Goal: Transaction & Acquisition: Register for event/course

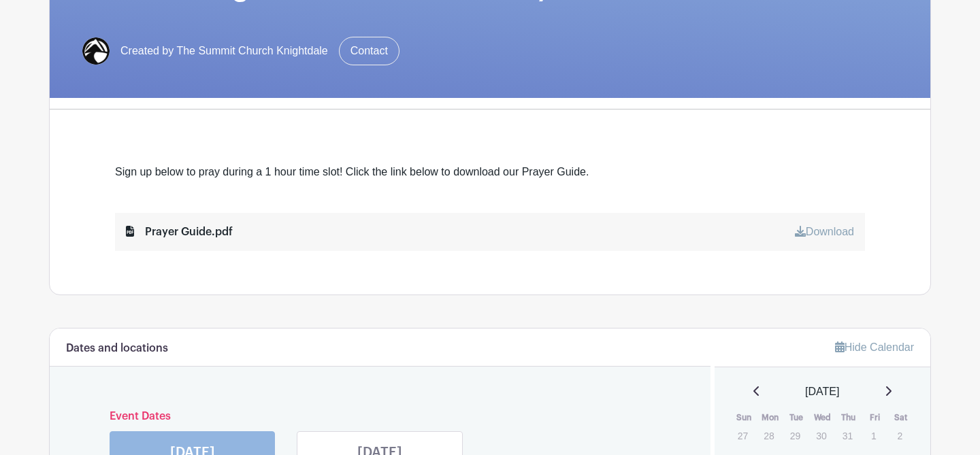
scroll to position [262, 0]
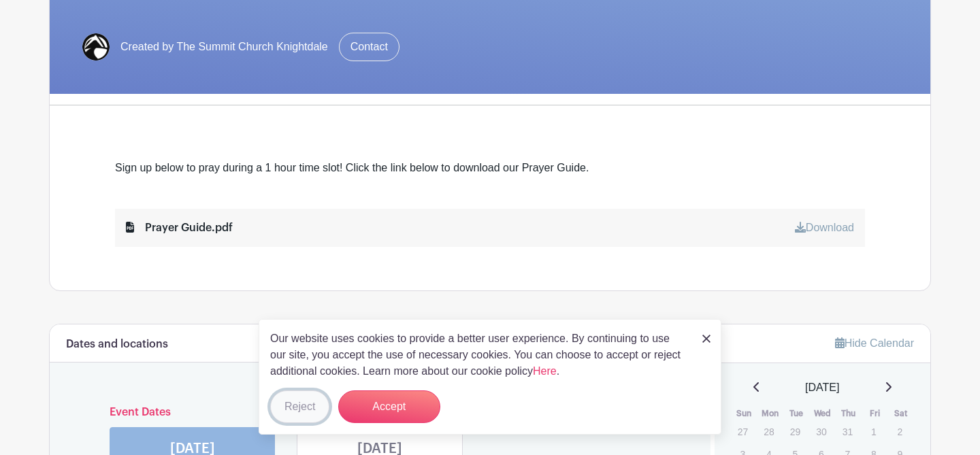
click at [300, 406] on button "Reject" at bounding box center [299, 407] width 59 height 33
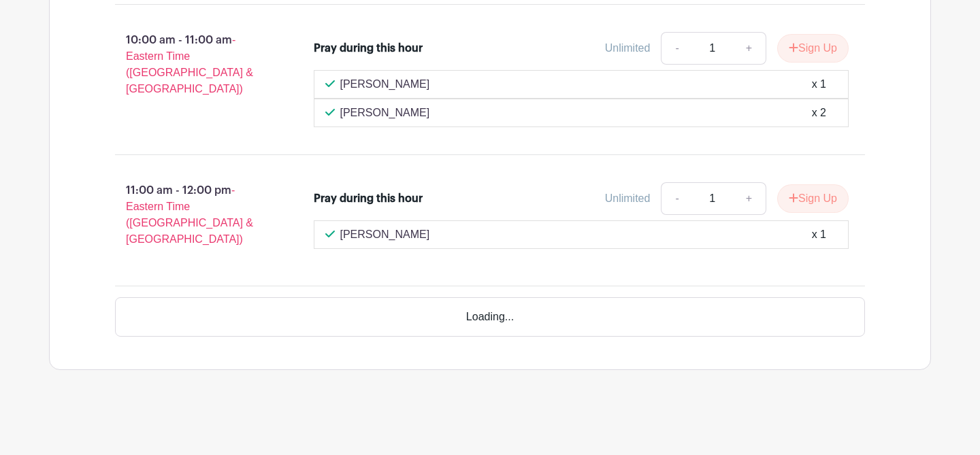
scroll to position [5520, 0]
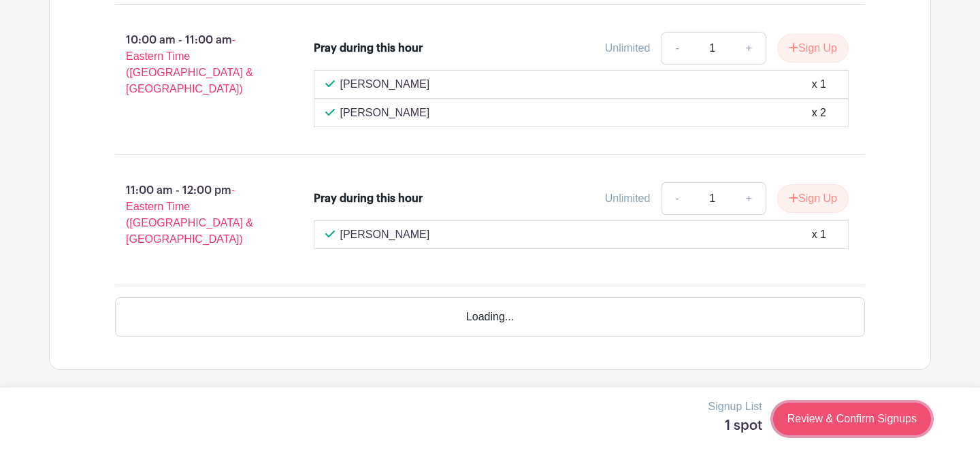
click at [813, 429] on link "Review & Confirm Signups" at bounding box center [852, 419] width 158 height 33
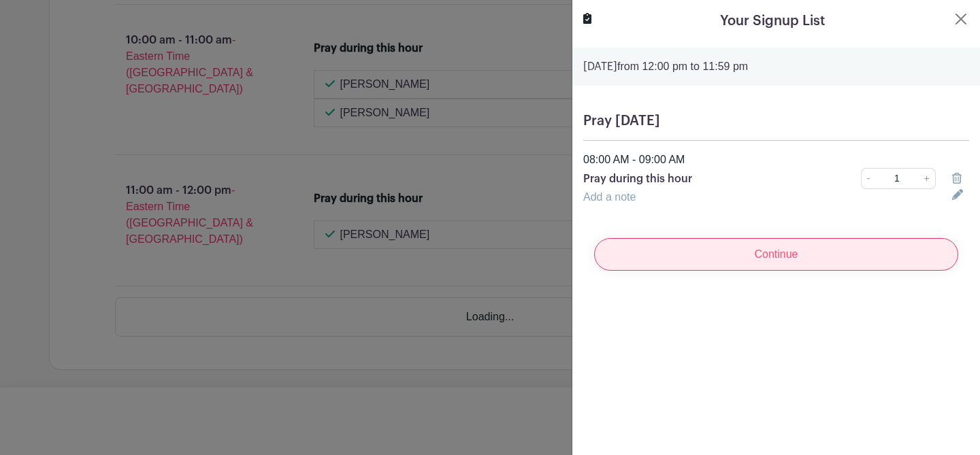
click at [774, 271] on input "Continue" at bounding box center [776, 254] width 364 height 33
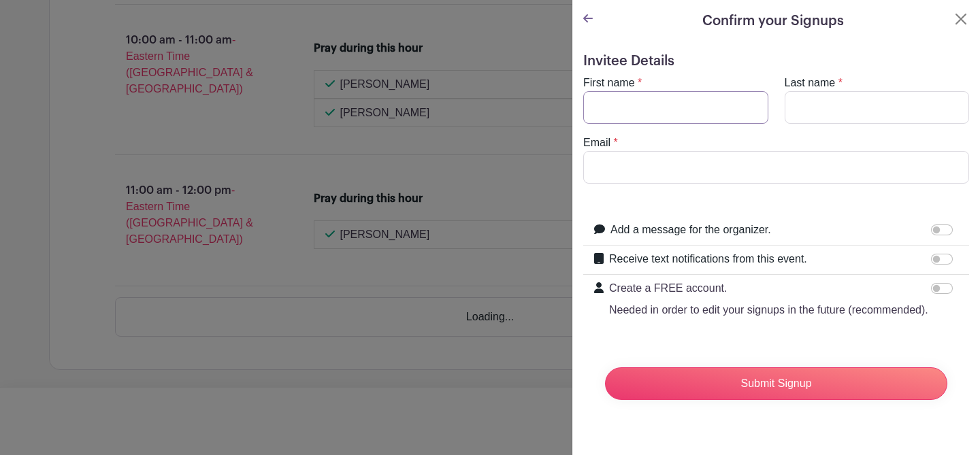
click at [683, 124] on input "First name" at bounding box center [675, 107] width 185 height 33
type input "[PERSON_NAME]"
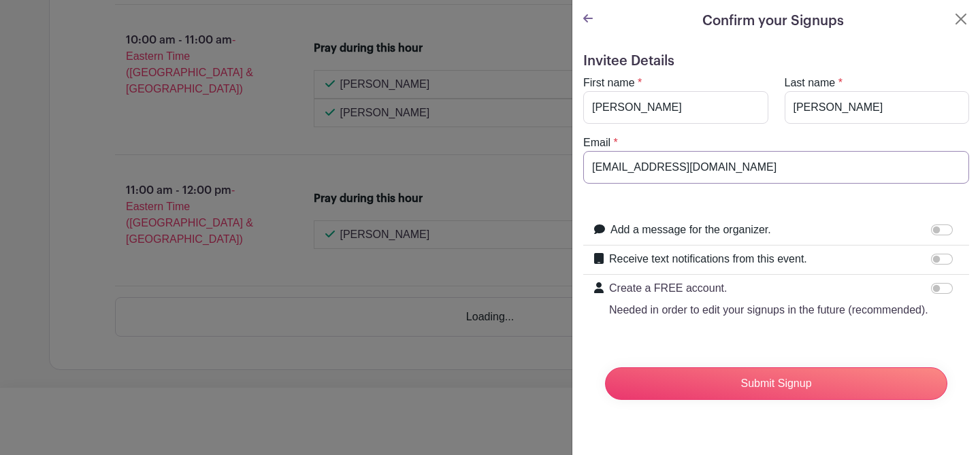
type input "[EMAIL_ADDRESS][DOMAIN_NAME]"
click at [862, 248] on form "Invitee Details First name * [PERSON_NAME] Last name * [PERSON_NAME] Email * [E…" at bounding box center [776, 232] width 386 height 358
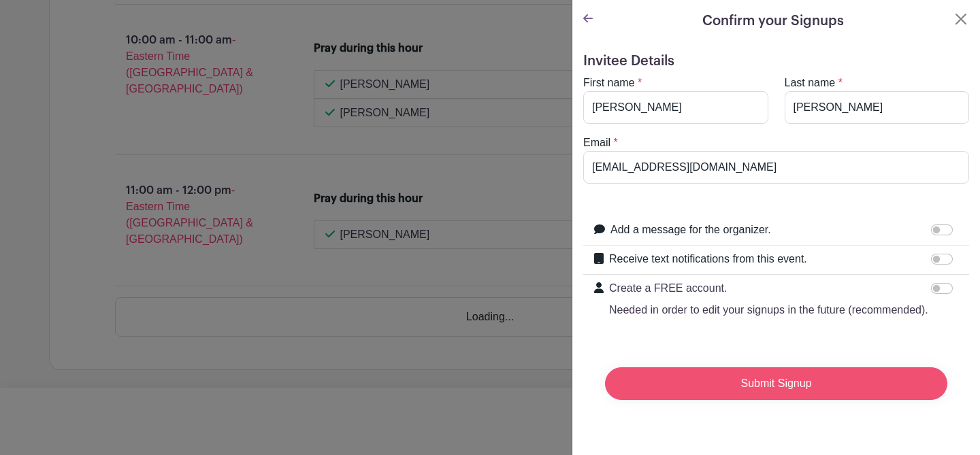
click at [776, 400] on input "Submit Signup" at bounding box center [776, 384] width 342 height 33
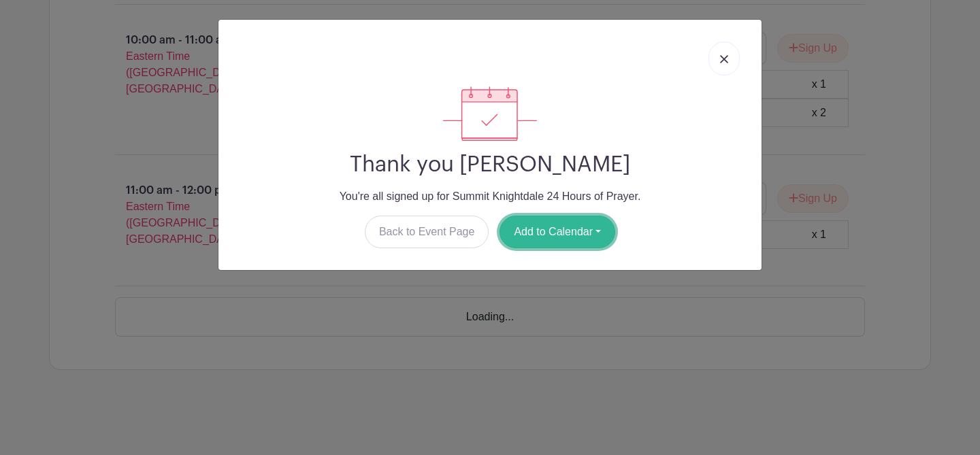
click at [574, 248] on button "Add to Calendar" at bounding box center [558, 232] width 116 height 33
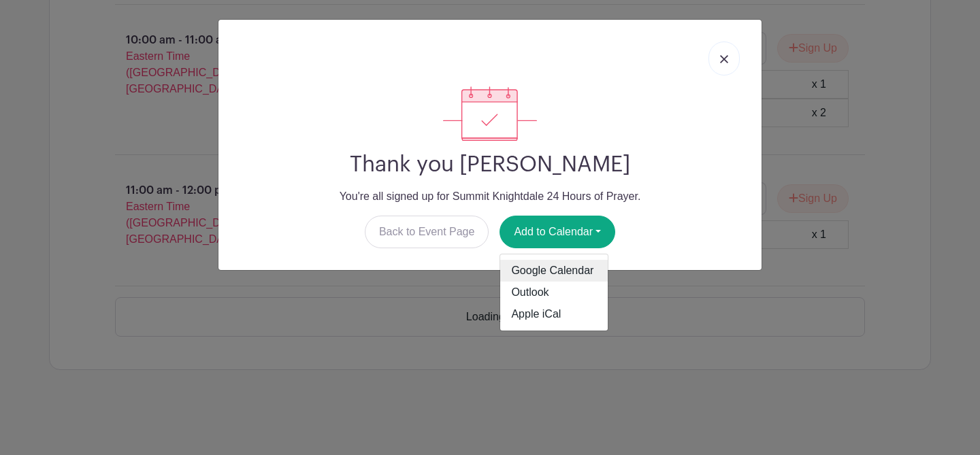
click at [547, 282] on link "Google Calendar" at bounding box center [554, 271] width 108 height 22
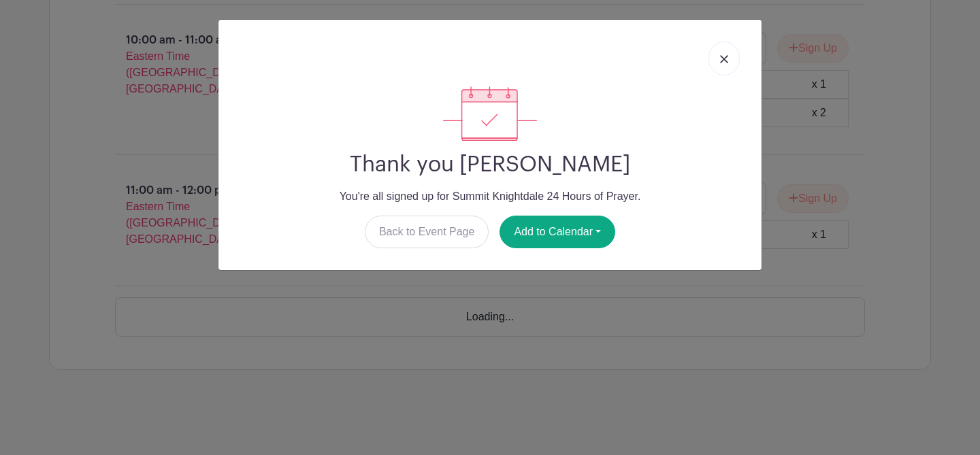
click at [721, 63] on img at bounding box center [724, 59] width 8 height 8
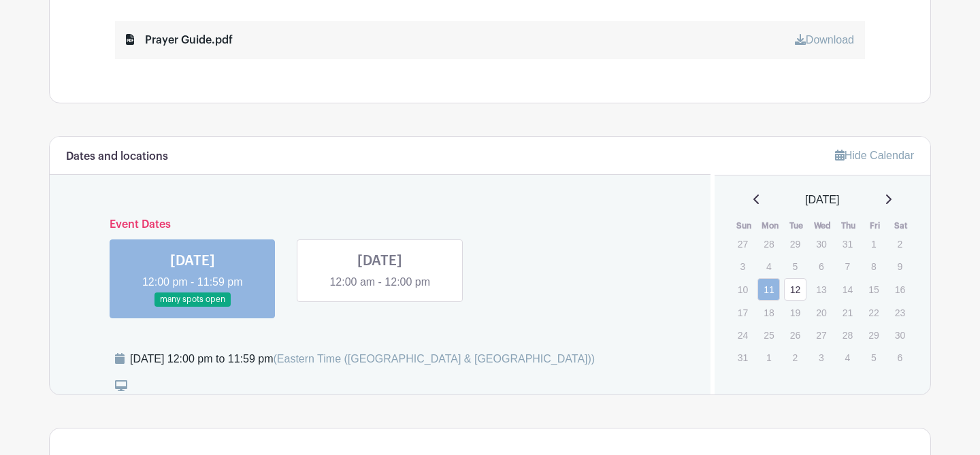
scroll to position [334, 0]
